Goal: Transaction & Acquisition: Purchase product/service

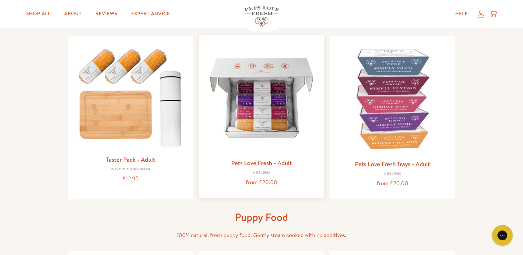
click at [259, 118] on img at bounding box center [261, 98] width 114 height 114
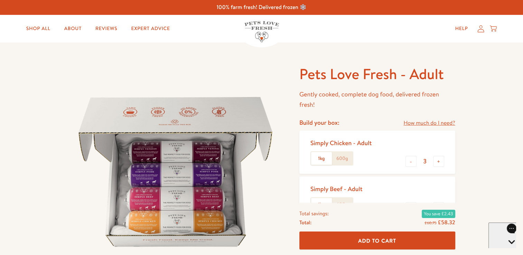
click at [434, 123] on link "How much do I need?" at bounding box center [428, 123] width 51 height 9
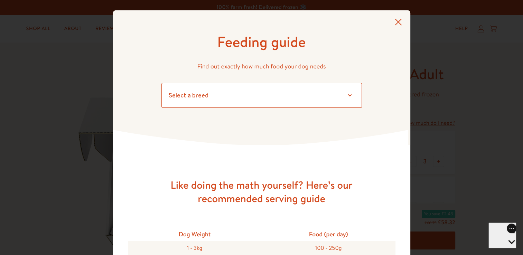
click at [348, 95] on select "Select a breed Affenpinscher Afghan hound Airedale terrier Akita Alaskan Malamu…" at bounding box center [261, 95] width 200 height 25
select select "23"
click at [161, 83] on select "Select a breed Affenpinscher Afghan hound Airedale terrier Akita Alaskan Malamu…" at bounding box center [261, 95] width 200 height 25
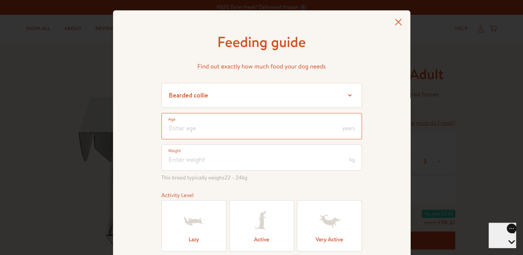
click at [188, 132] on input "number" at bounding box center [261, 126] width 200 height 26
type input "1"
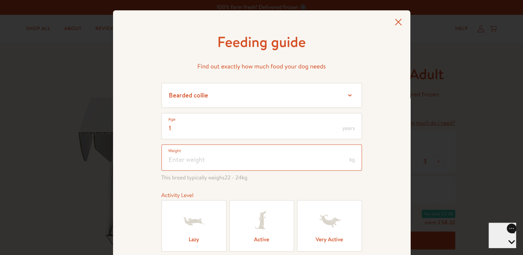
click at [185, 162] on input "number" at bounding box center [261, 157] width 200 height 26
type input "13"
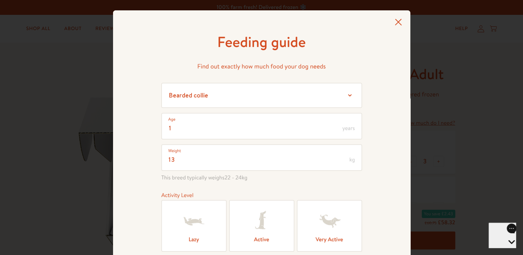
click at [326, 183] on div "1 Age years 13 Weight kg This breed typically weighs 22 - 24 kg Activity Level …" at bounding box center [261, 195] width 200 height 165
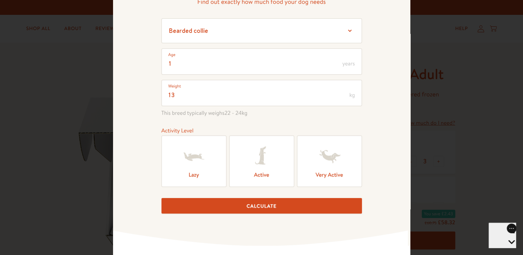
scroll to position [69, 0]
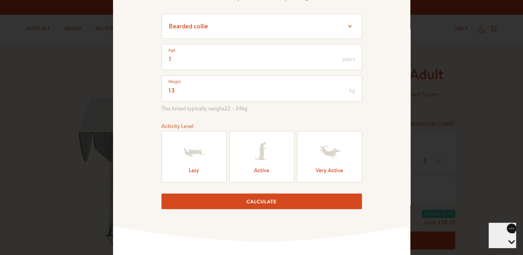
click at [322, 167] on label "Very Active" at bounding box center [329, 156] width 65 height 51
click at [0, 0] on input "Very Active" at bounding box center [0, 0] width 0 height 0
click at [253, 201] on button "Calculate" at bounding box center [261, 202] width 200 height 16
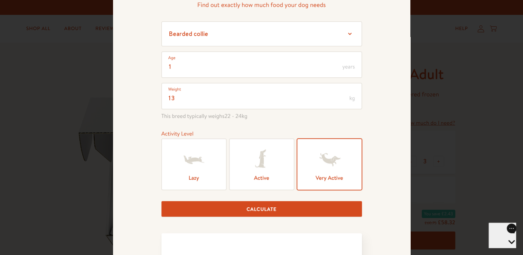
scroll to position [0, 0]
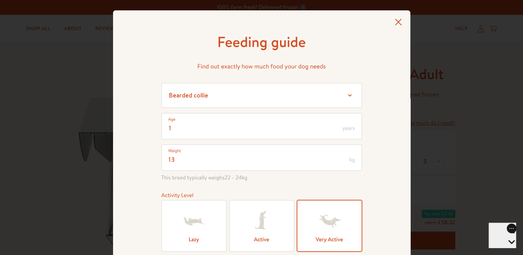
click at [395, 23] on icon at bounding box center [398, 22] width 7 height 7
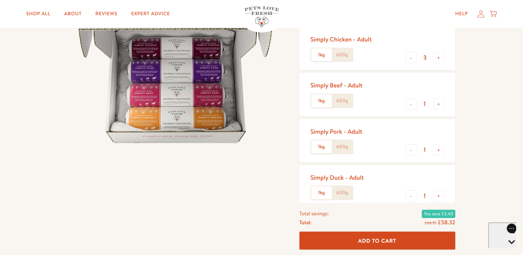
scroll to position [138, 0]
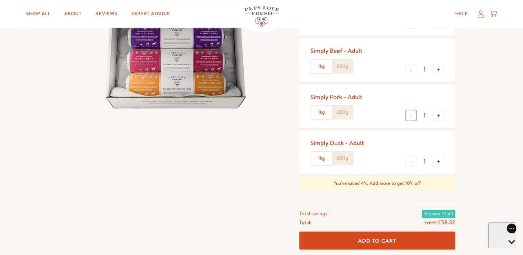
click at [410, 116] on button "-" at bounding box center [410, 115] width 11 height 11
type input "0"
click at [441, 70] on button "+" at bounding box center [438, 69] width 11 height 11
type input "2"
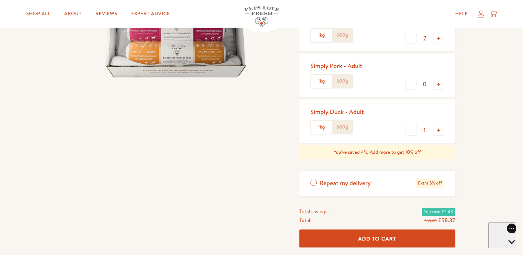
scroll to position [173, 0]
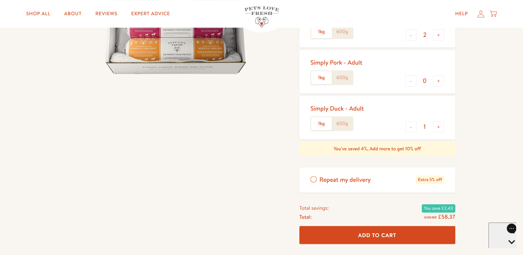
click at [311, 179] on label "Repeat my delivery Extra 5% off" at bounding box center [377, 179] width 156 height 25
click at [0, 0] on input "Repeat my delivery Extra 5% off" at bounding box center [0, 0] width 0 height 0
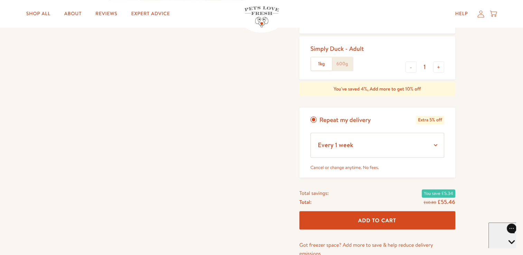
scroll to position [242, 0]
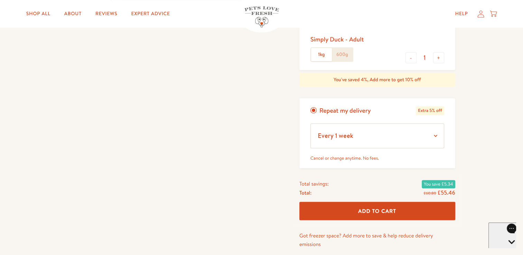
click at [378, 213] on span "Add To Cart" at bounding box center [377, 210] width 38 height 7
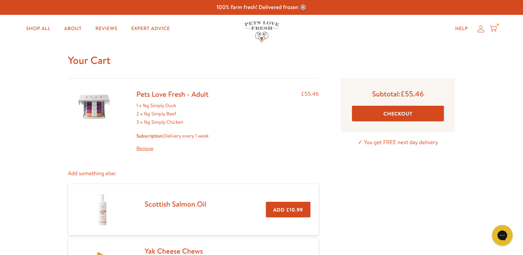
click at [395, 114] on button "Checkout" at bounding box center [398, 114] width 92 height 16
